Goal: Find contact information: Find contact information

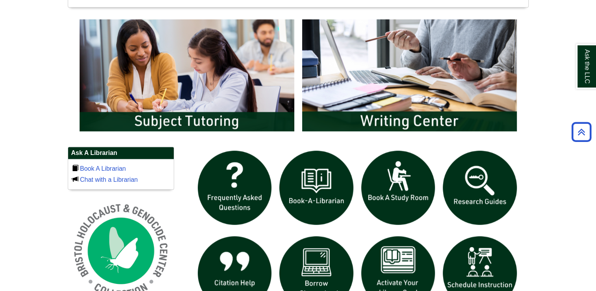
scroll to position [427, 0]
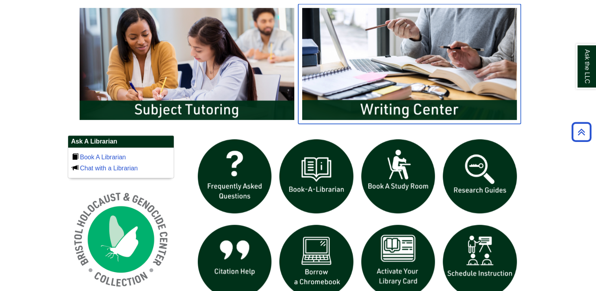
click at [452, 95] on img "slideshow" at bounding box center [409, 64] width 223 height 120
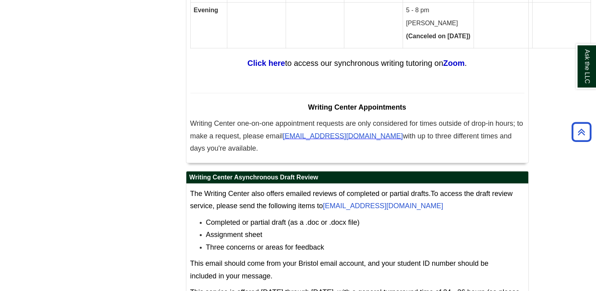
scroll to position [5001, 0]
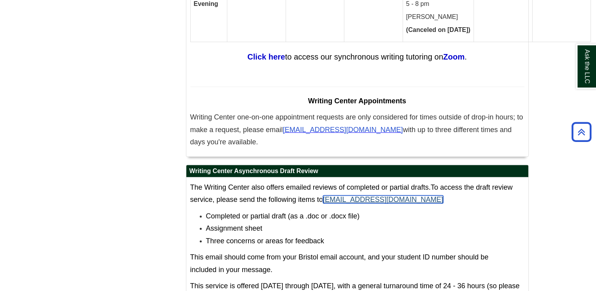
click at [366, 195] on link "[EMAIL_ADDRESS][DOMAIN_NAME]" at bounding box center [383, 199] width 120 height 8
click at [325, 195] on link "[EMAIL_ADDRESS][DOMAIN_NAME]" at bounding box center [383, 199] width 120 height 8
click at [417, 181] on p "The Writing Center also offers emailed reviews of completed or partial drafts. …" at bounding box center [357, 193] width 334 height 25
drag, startPoint x: 417, startPoint y: 117, endPoint x: 329, endPoint y: 116, distance: 88.3
click at [329, 181] on p "The Writing Center also offers emailed reviews of completed or partial drafts. …" at bounding box center [357, 193] width 334 height 25
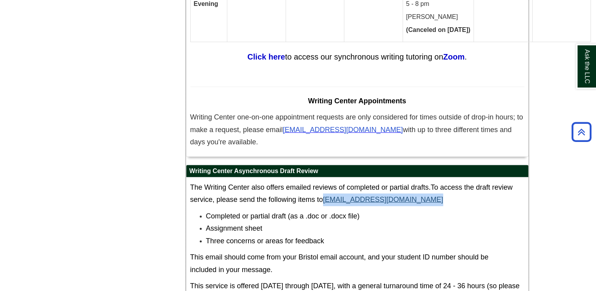
copy div "[EMAIL_ADDRESS][DOMAIN_NAME]"
